Goal: Find specific page/section: Find specific page/section

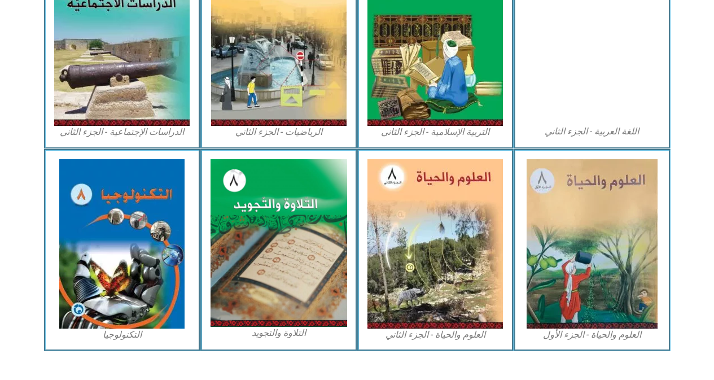
scroll to position [625, 0]
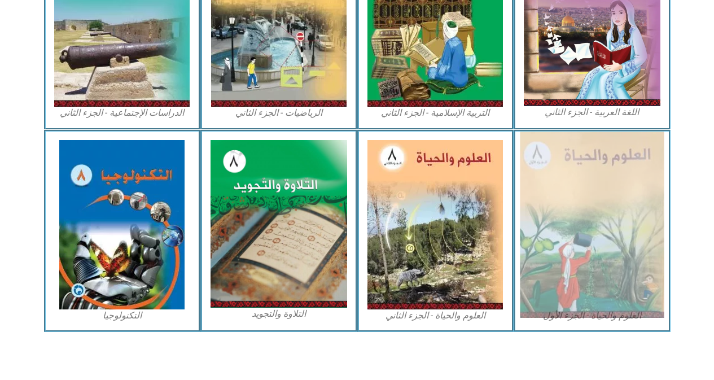
click at [634, 268] on img at bounding box center [592, 225] width 144 height 186
click at [559, 199] on img at bounding box center [592, 225] width 144 height 186
click at [581, 236] on img at bounding box center [592, 225] width 144 height 186
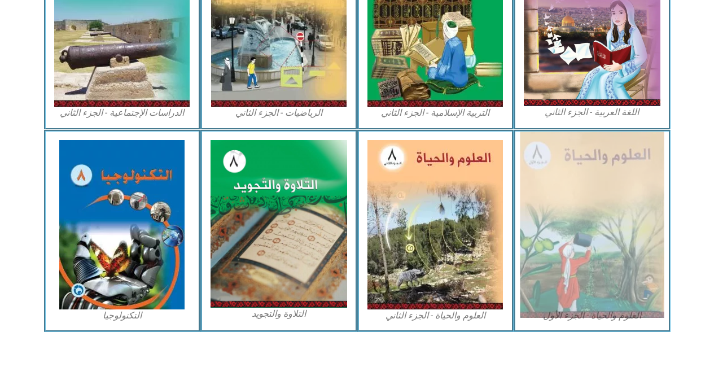
click at [581, 236] on img at bounding box center [592, 225] width 144 height 186
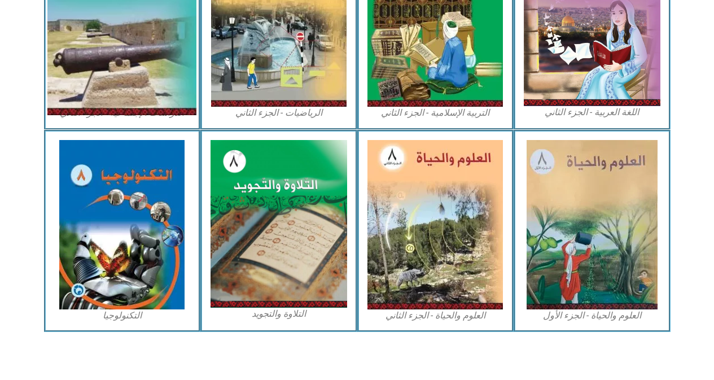
click at [148, 21] on img at bounding box center [121, 22] width 149 height 186
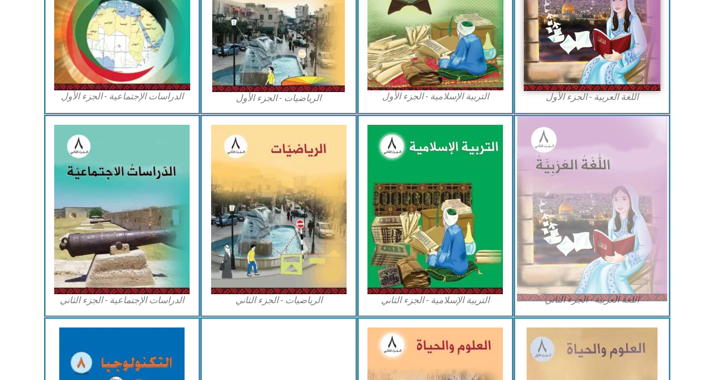
scroll to position [452, 0]
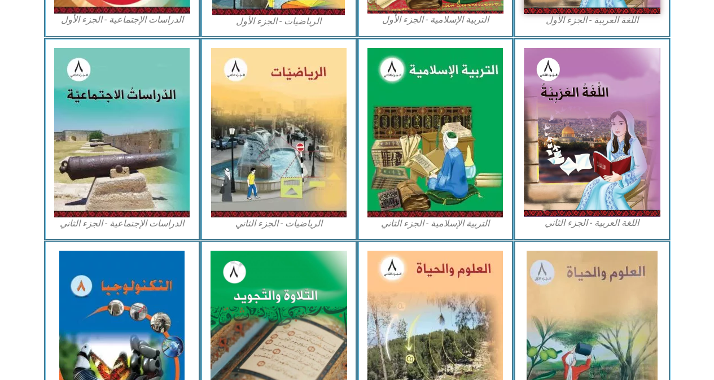
scroll to position [526, 0]
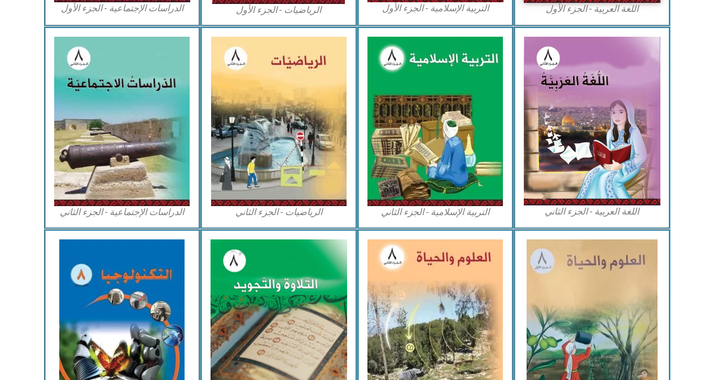
drag, startPoint x: 714, startPoint y: 135, endPoint x: 719, endPoint y: 323, distance: 188.0
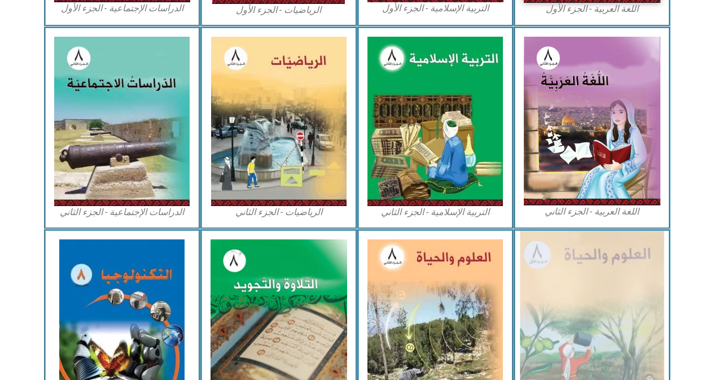
click at [619, 269] on img at bounding box center [592, 324] width 144 height 186
click at [639, 271] on img at bounding box center [592, 324] width 144 height 186
click at [636, 270] on img at bounding box center [592, 324] width 144 height 186
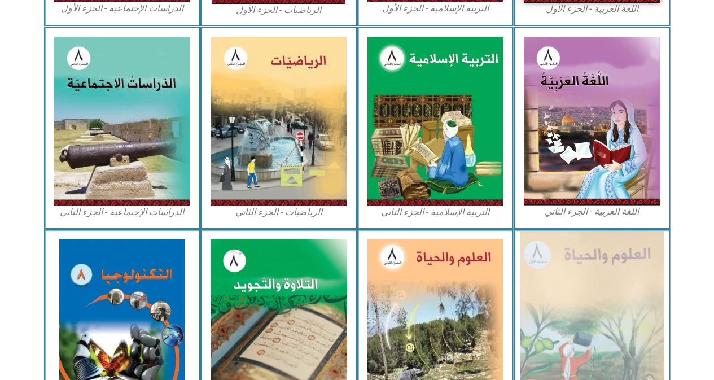
click at [628, 268] on img at bounding box center [592, 324] width 144 height 186
click at [627, 268] on img at bounding box center [592, 324] width 144 height 186
click at [624, 269] on img at bounding box center [592, 324] width 144 height 186
click at [623, 270] on img at bounding box center [592, 324] width 144 height 186
drag, startPoint x: 623, startPoint y: 270, endPoint x: 632, endPoint y: 266, distance: 10.6
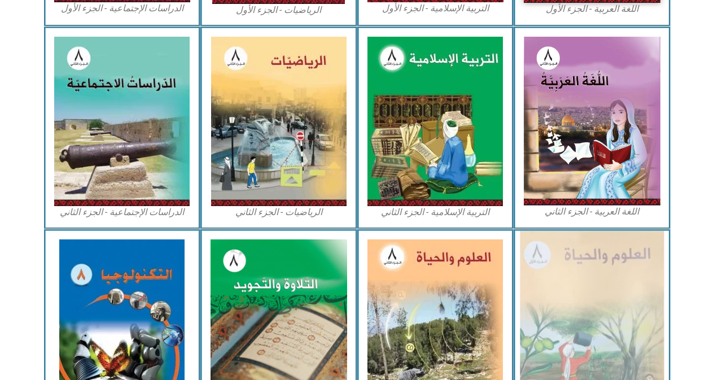
click at [626, 270] on img at bounding box center [592, 324] width 144 height 186
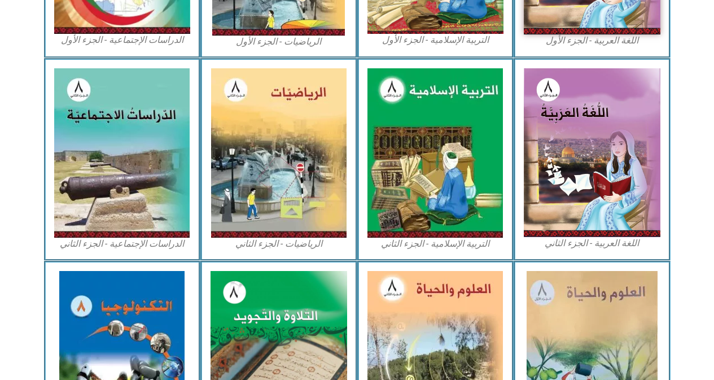
scroll to position [497, 0]
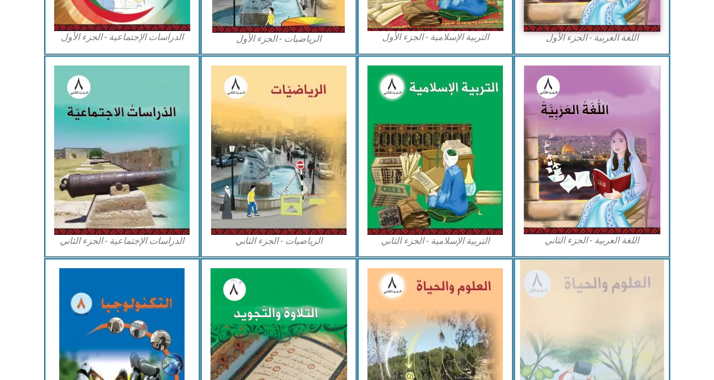
click at [605, 286] on img at bounding box center [592, 353] width 144 height 186
